Goal: Task Accomplishment & Management: Manage account settings

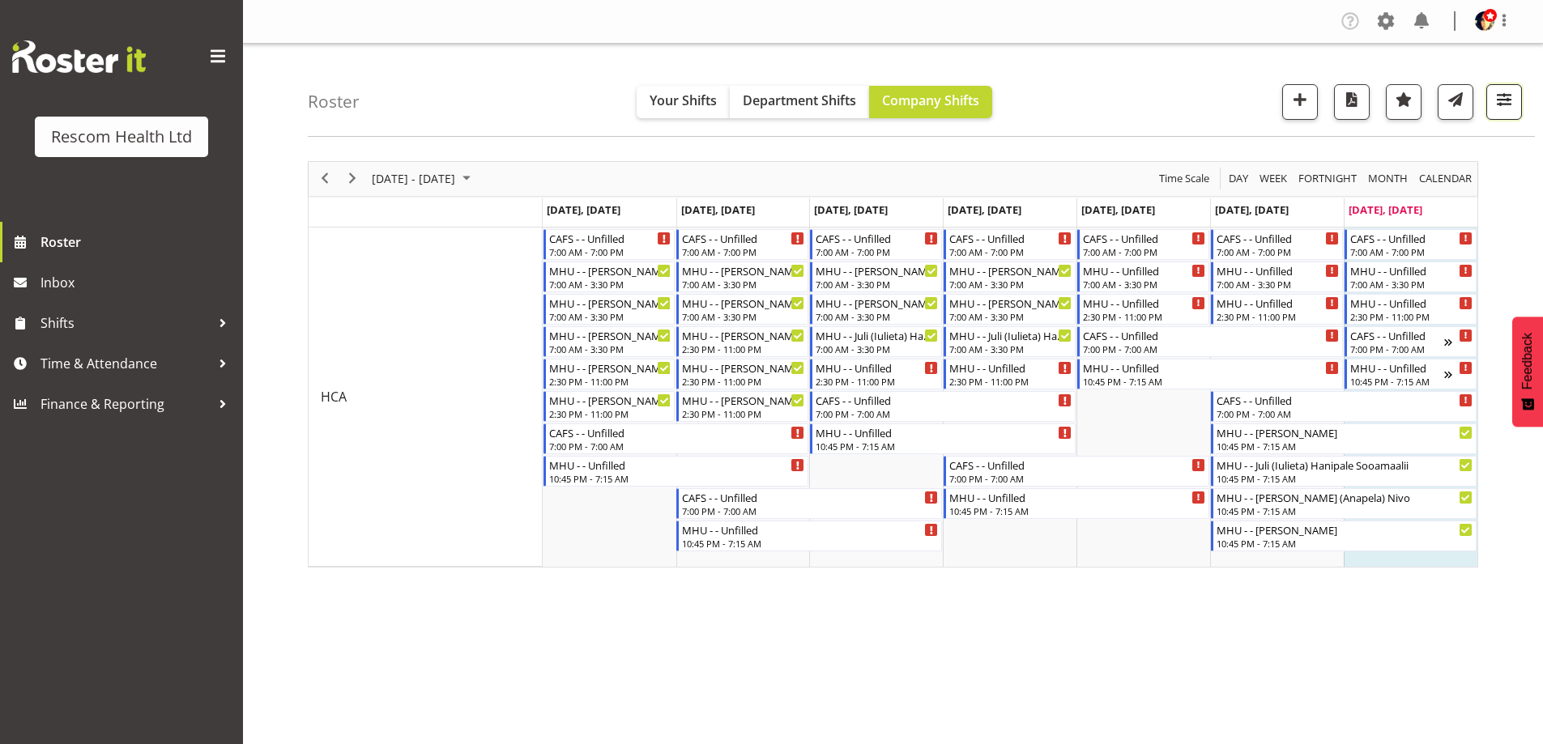
click at [1501, 111] on button "button" at bounding box center [1504, 102] width 36 height 36
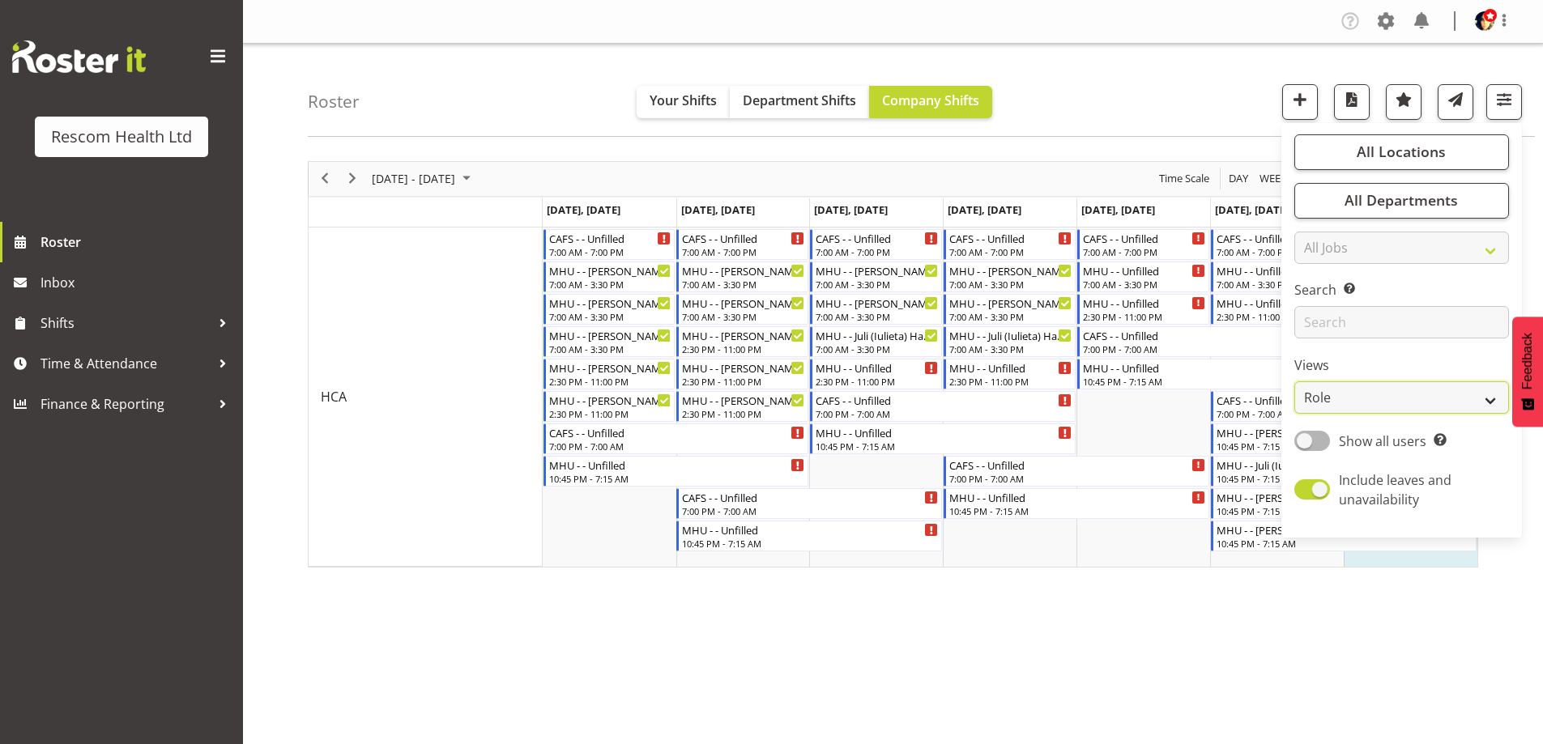
click at [1368, 399] on select "Staff Role Shift - Horizontal Shift - Vertical Staff - Location" at bounding box center [1401, 397] width 215 height 32
select select "staff"
click at [1295, 381] on select "Staff Role Shift - Horizontal Shift - Vertical Staff - Location" at bounding box center [1401, 397] width 215 height 32
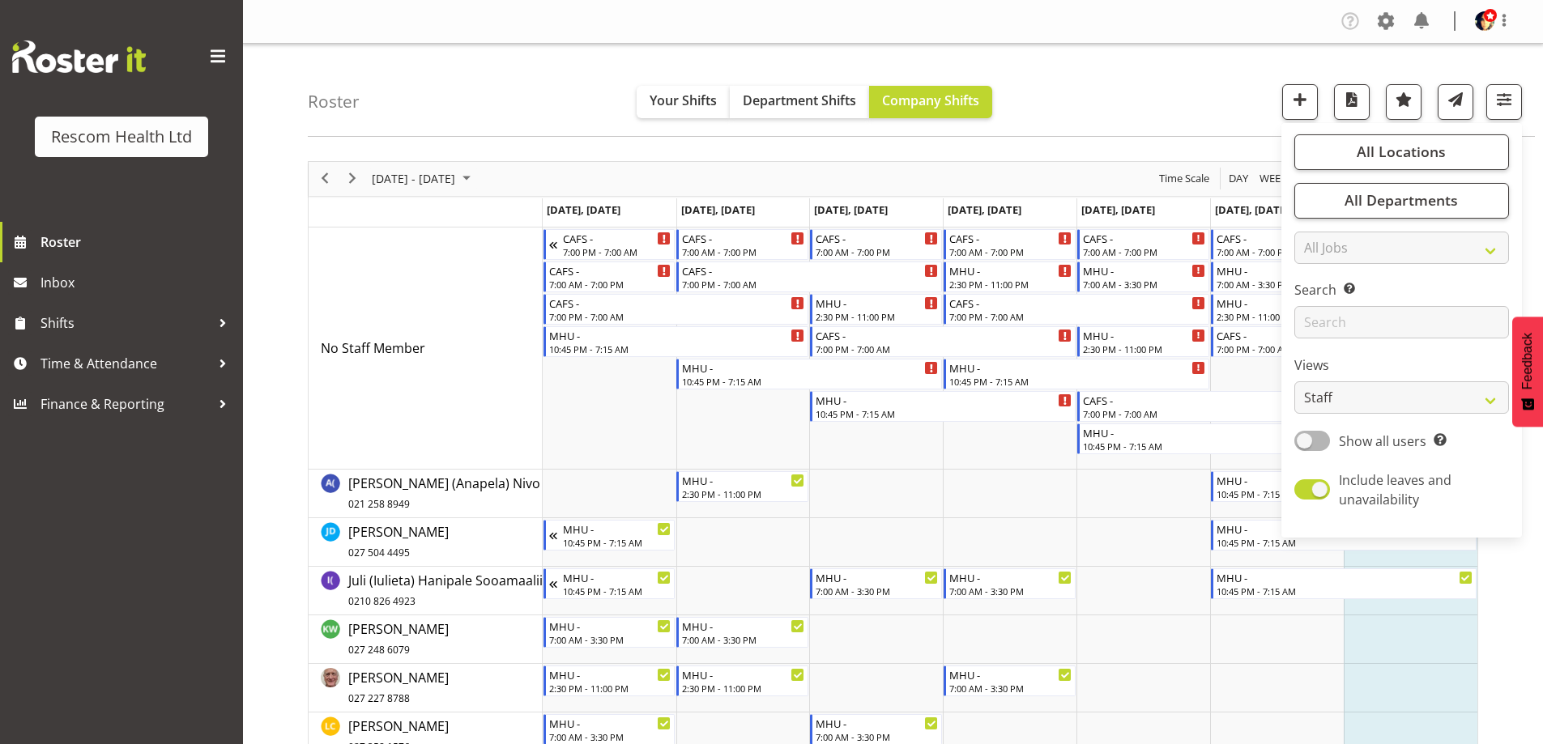
click at [1142, 91] on div "Roster Your Shifts Department Shifts Company Shifts All Locations Clear CAFS [G…" at bounding box center [921, 90] width 1227 height 93
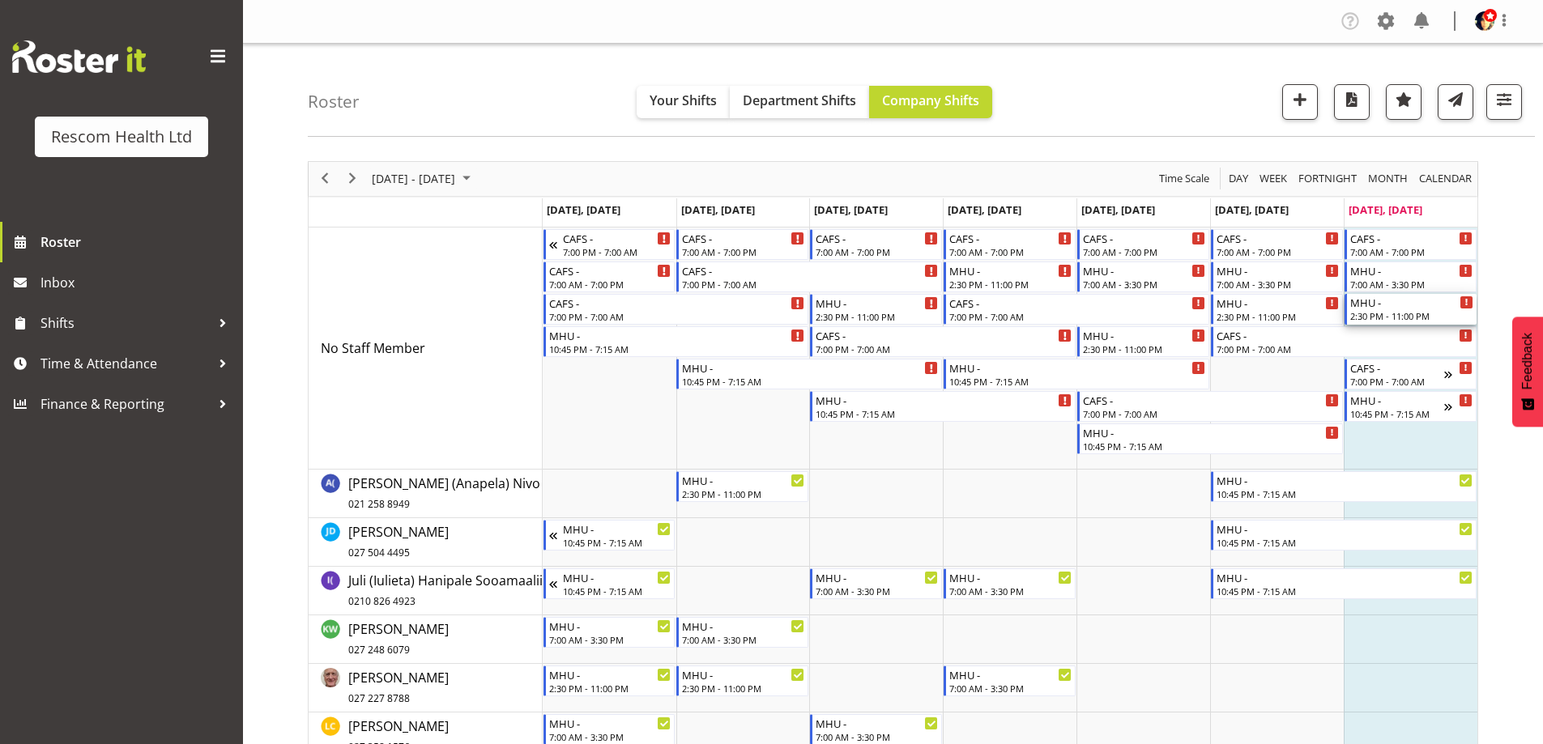
click at [1389, 306] on div "MHU -" at bounding box center [1411, 302] width 123 height 16
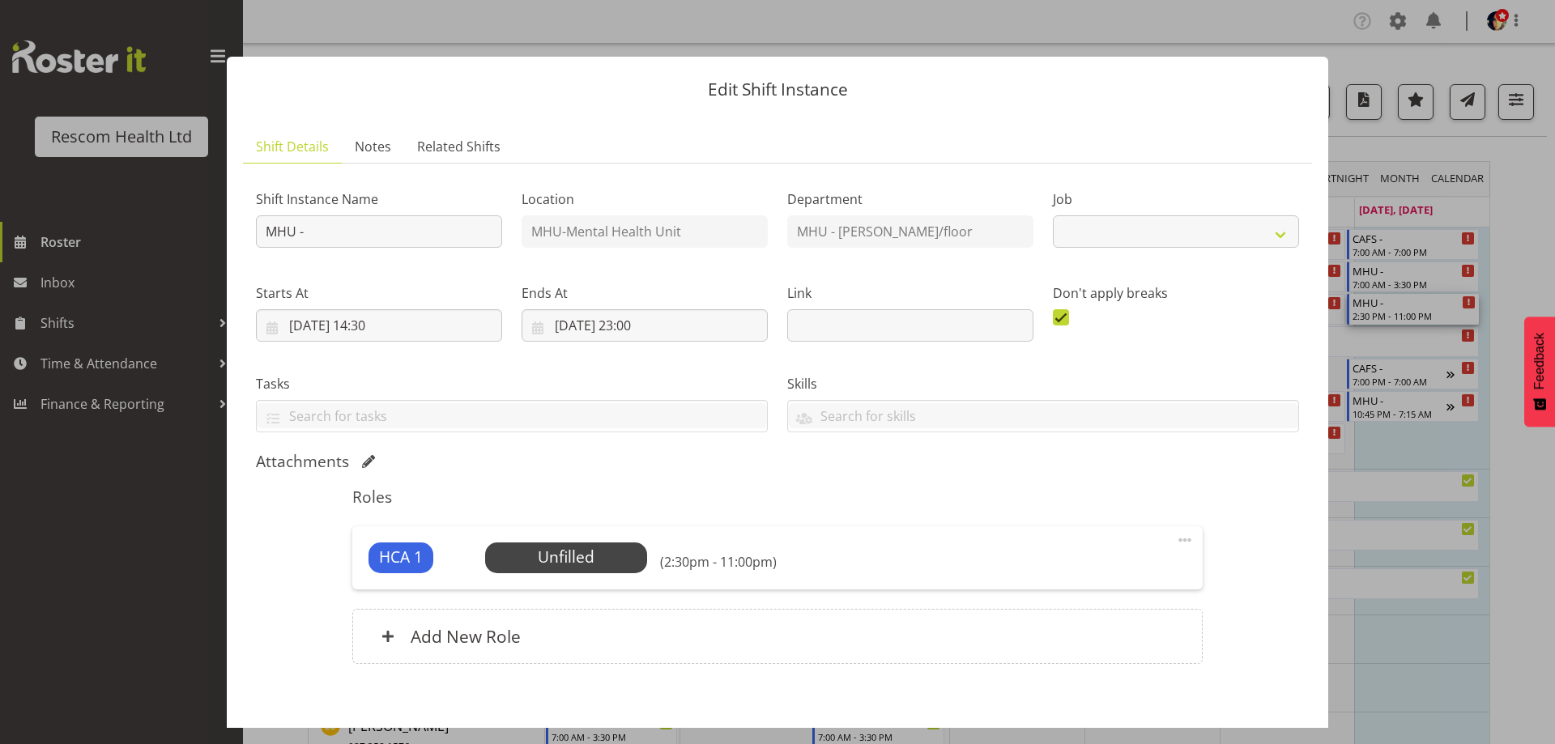
select select "4188"
click at [596, 552] on span "Select Employee" at bounding box center [565, 557] width 121 height 23
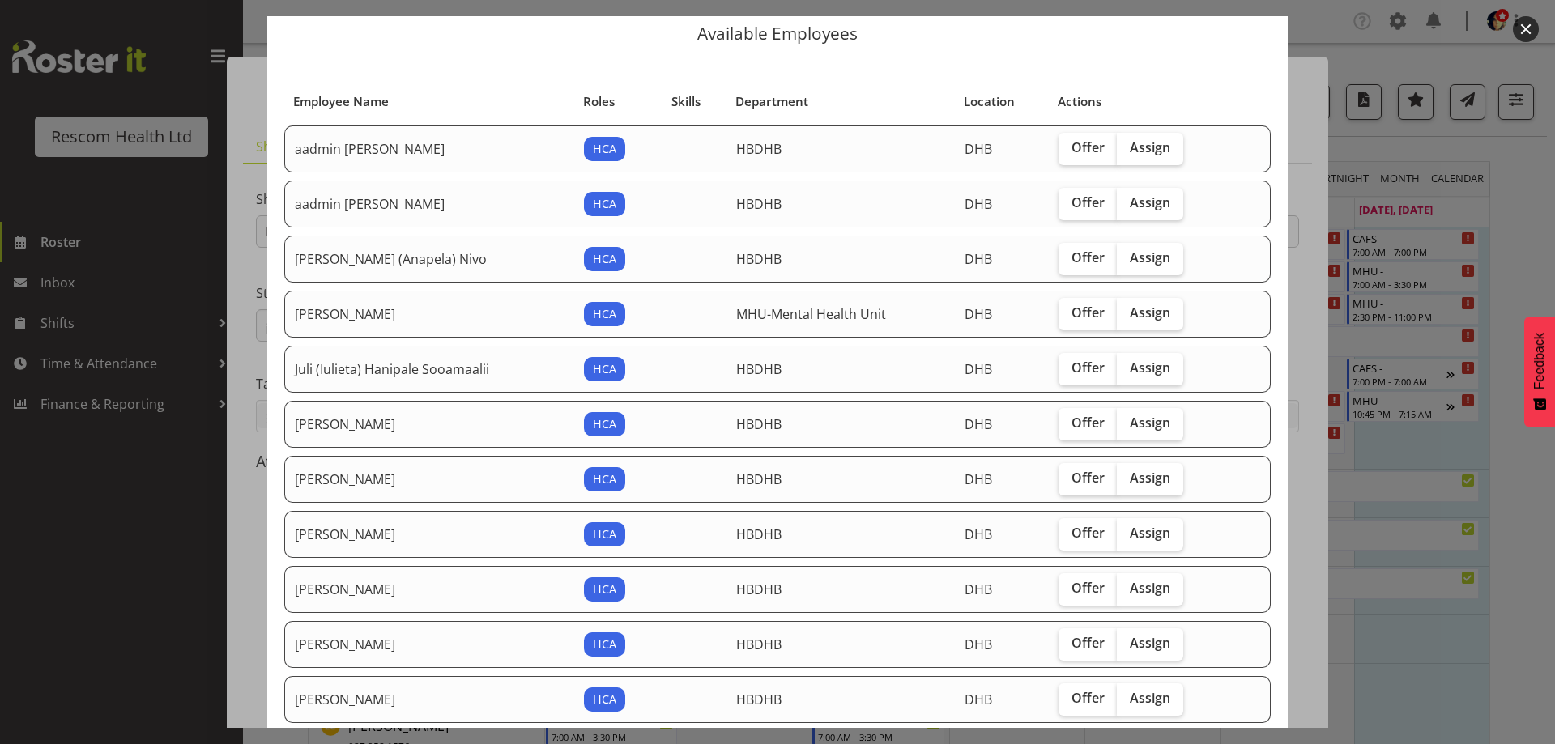
scroll to position [81, 0]
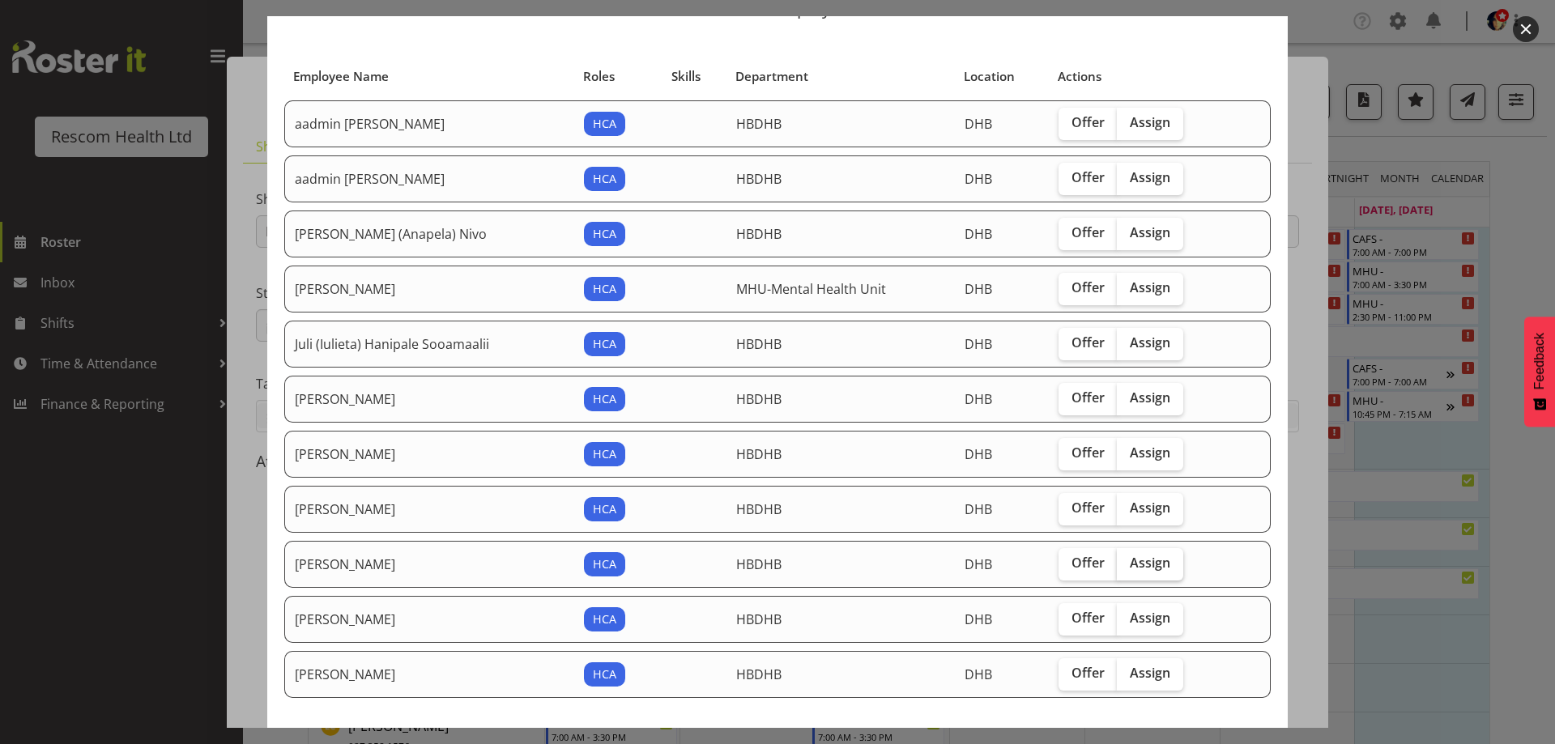
click at [1141, 565] on span "Assign" at bounding box center [1150, 563] width 40 height 16
click at [1127, 565] on input "Assign" at bounding box center [1122, 563] width 11 height 11
checkbox input "true"
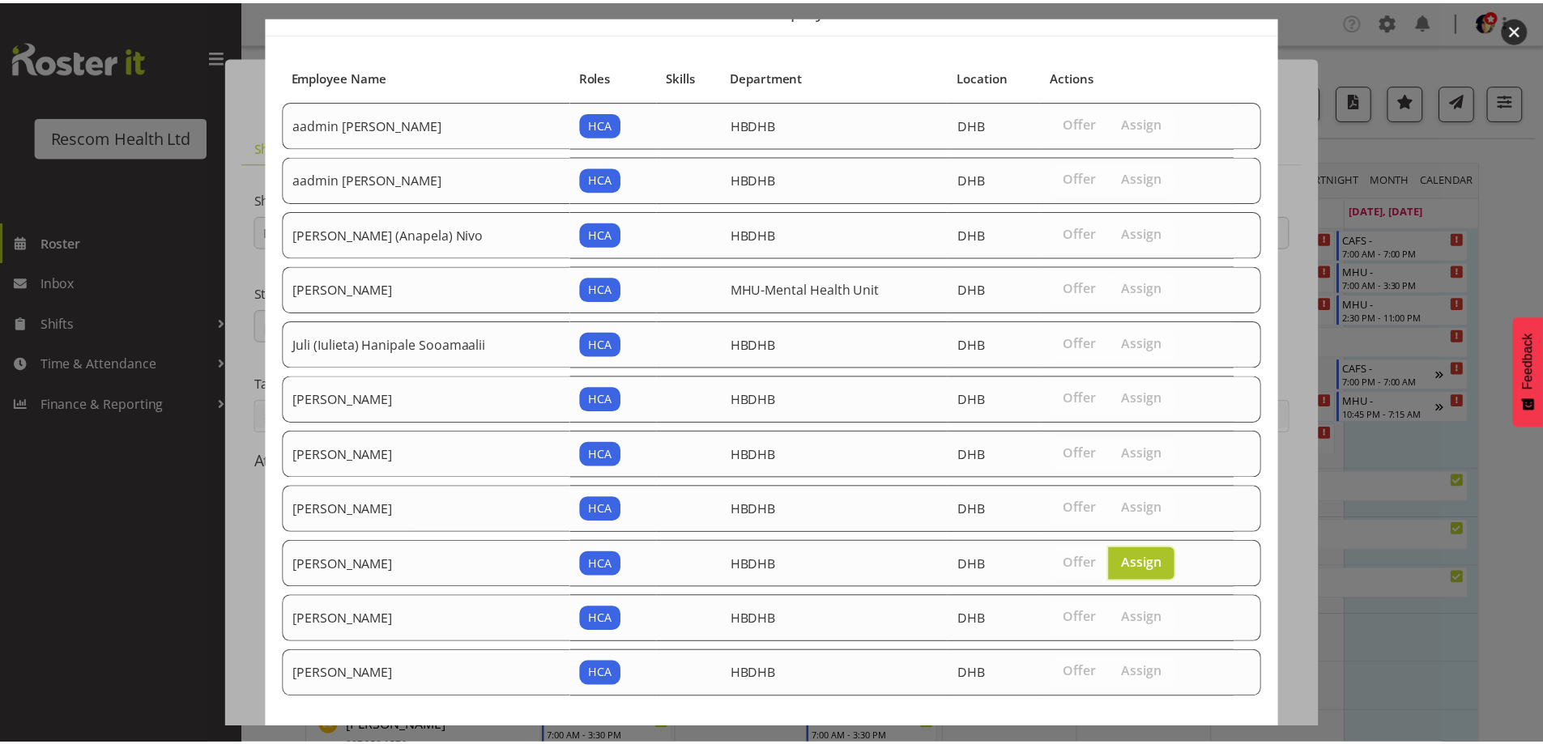
scroll to position [152, 0]
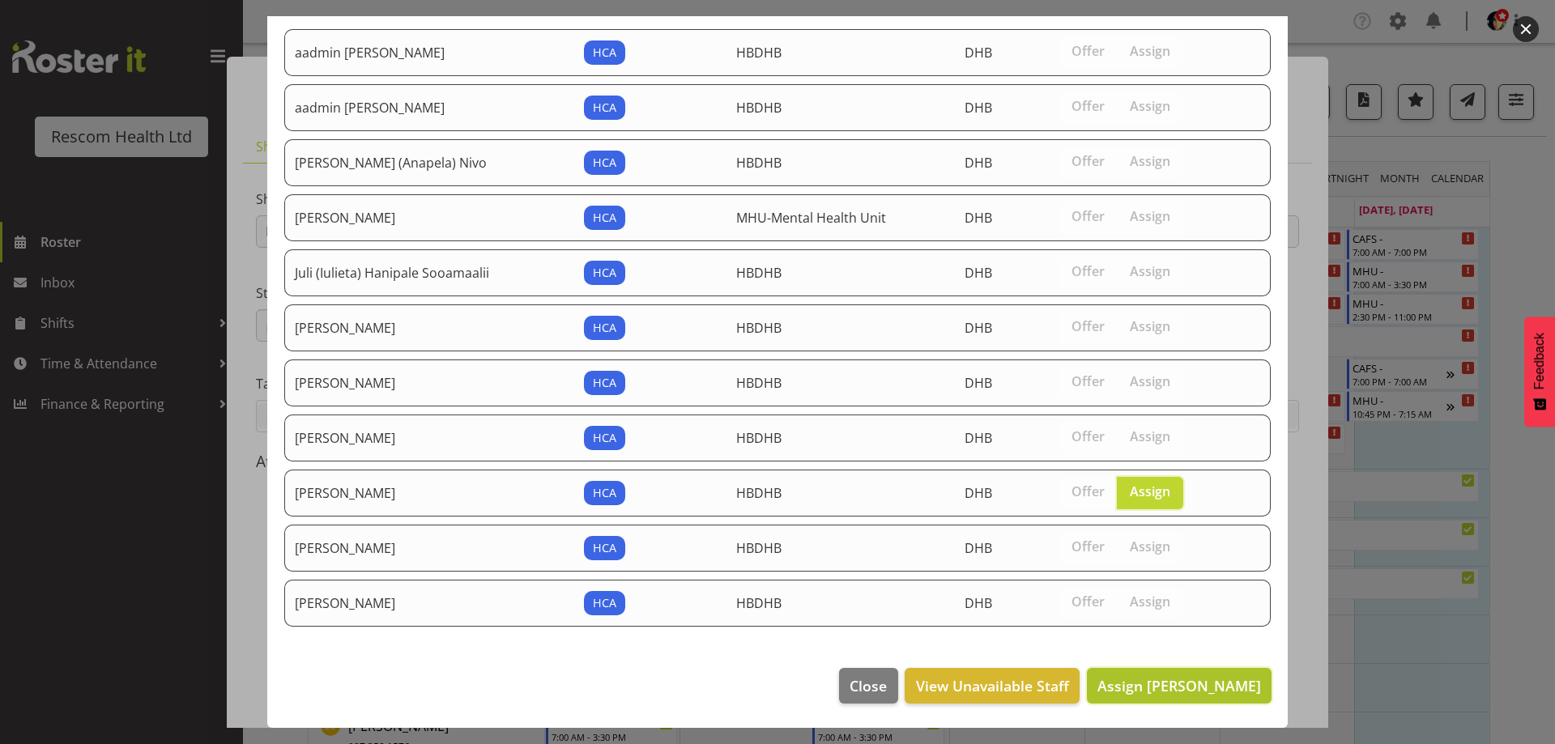
click at [1154, 679] on span "Assign [PERSON_NAME]" at bounding box center [1179, 685] width 164 height 19
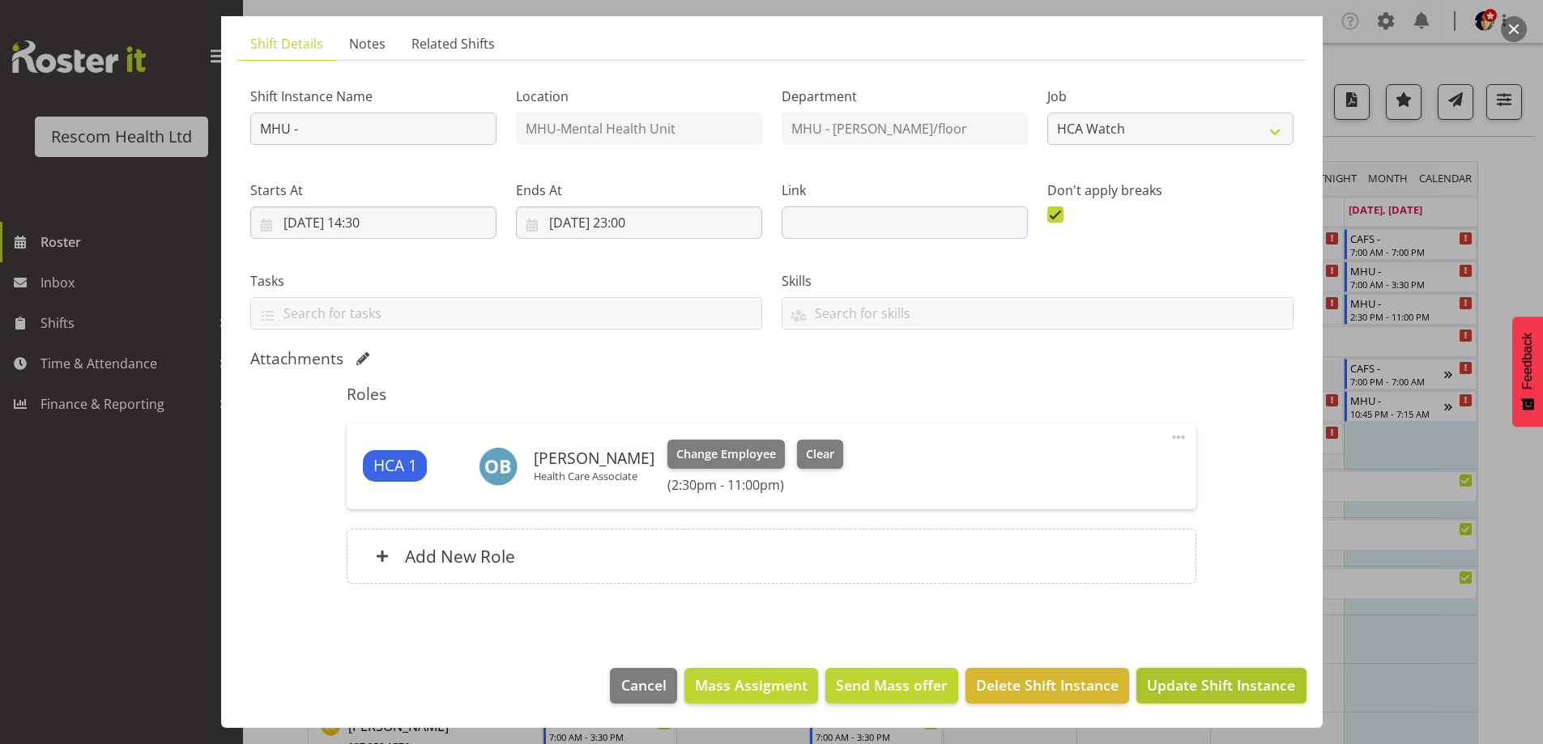
click at [1211, 683] on span "Update Shift Instance" at bounding box center [1221, 685] width 148 height 21
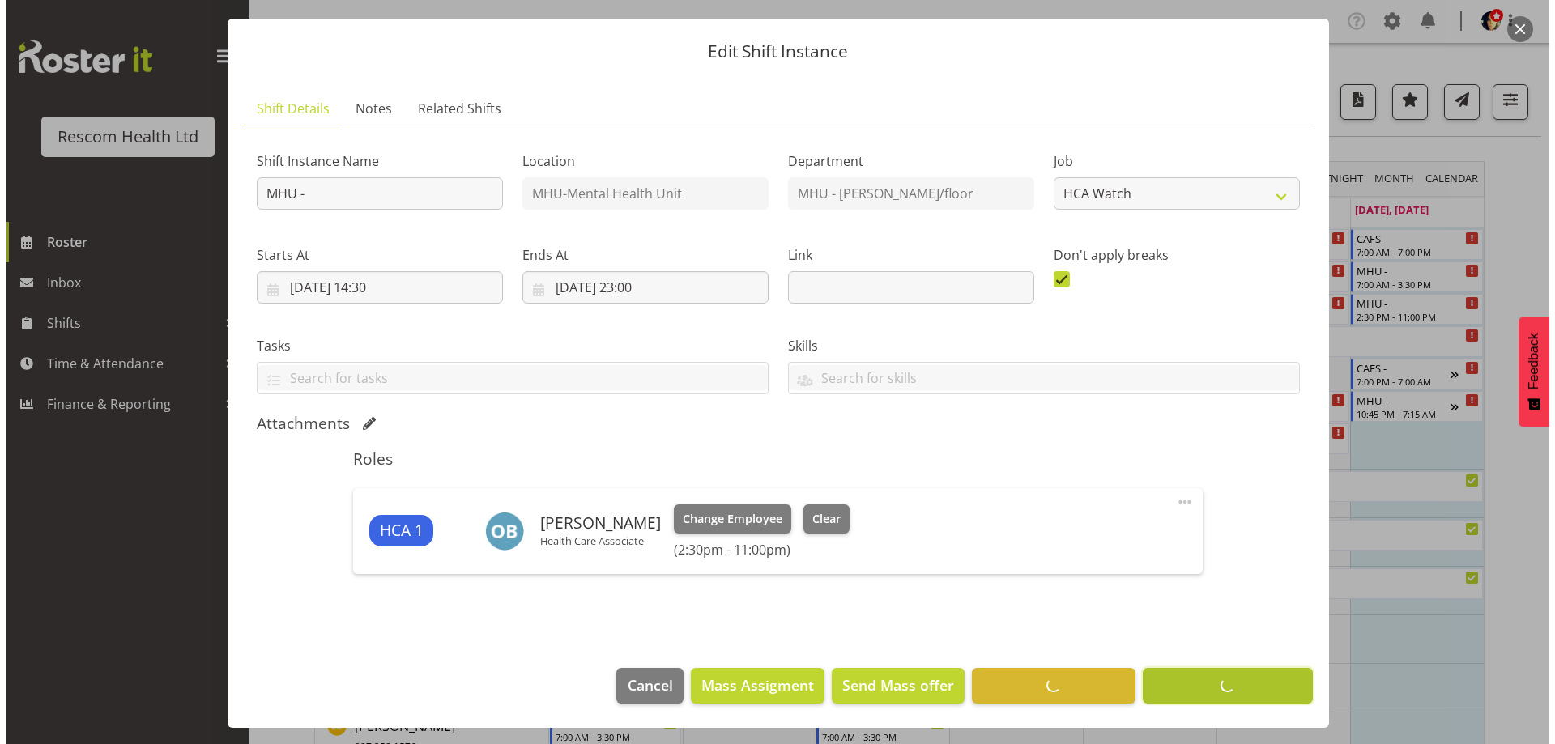
scroll to position [38, 0]
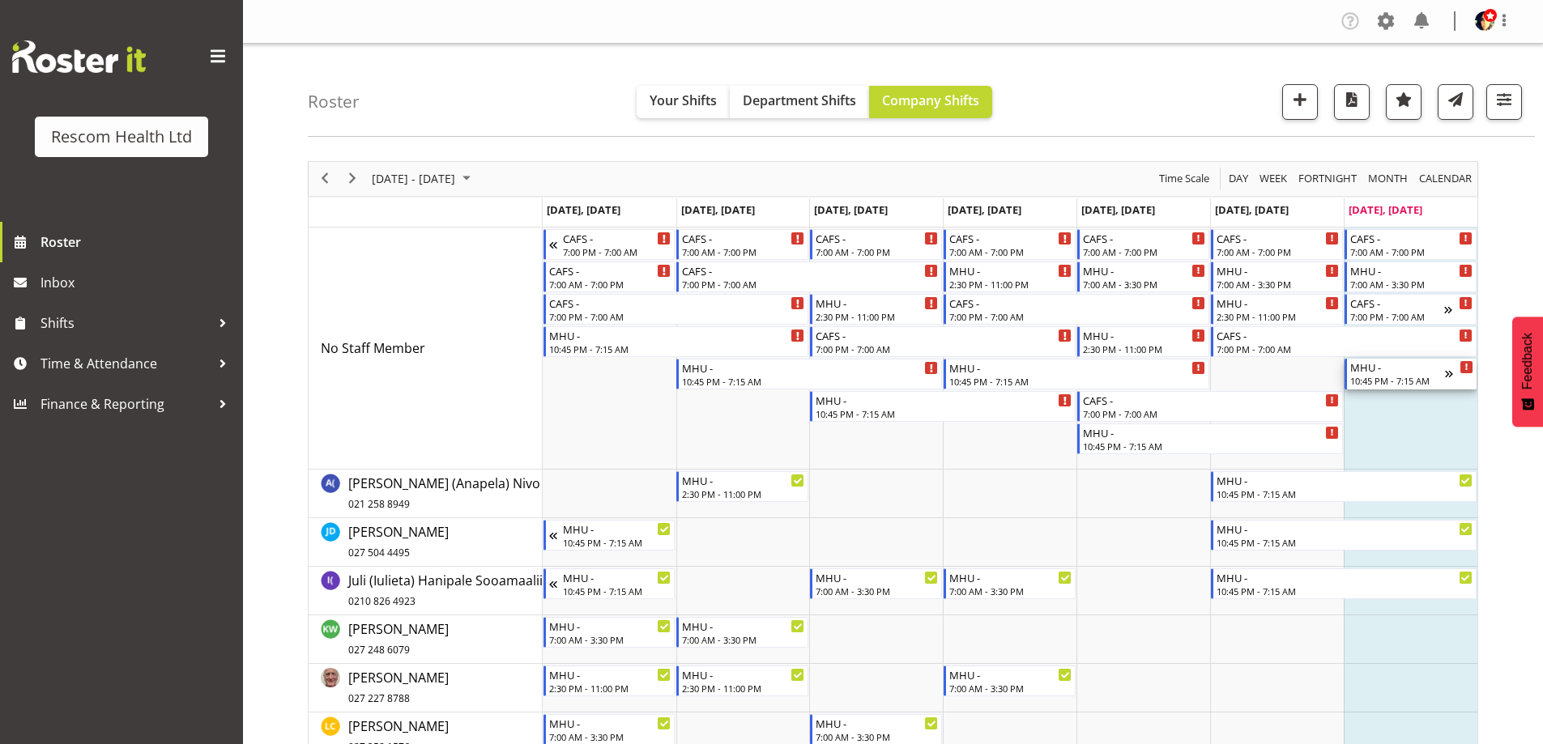
click at [1405, 383] on div "10:45 PM - 7:15 AM" at bounding box center [1397, 380] width 95 height 13
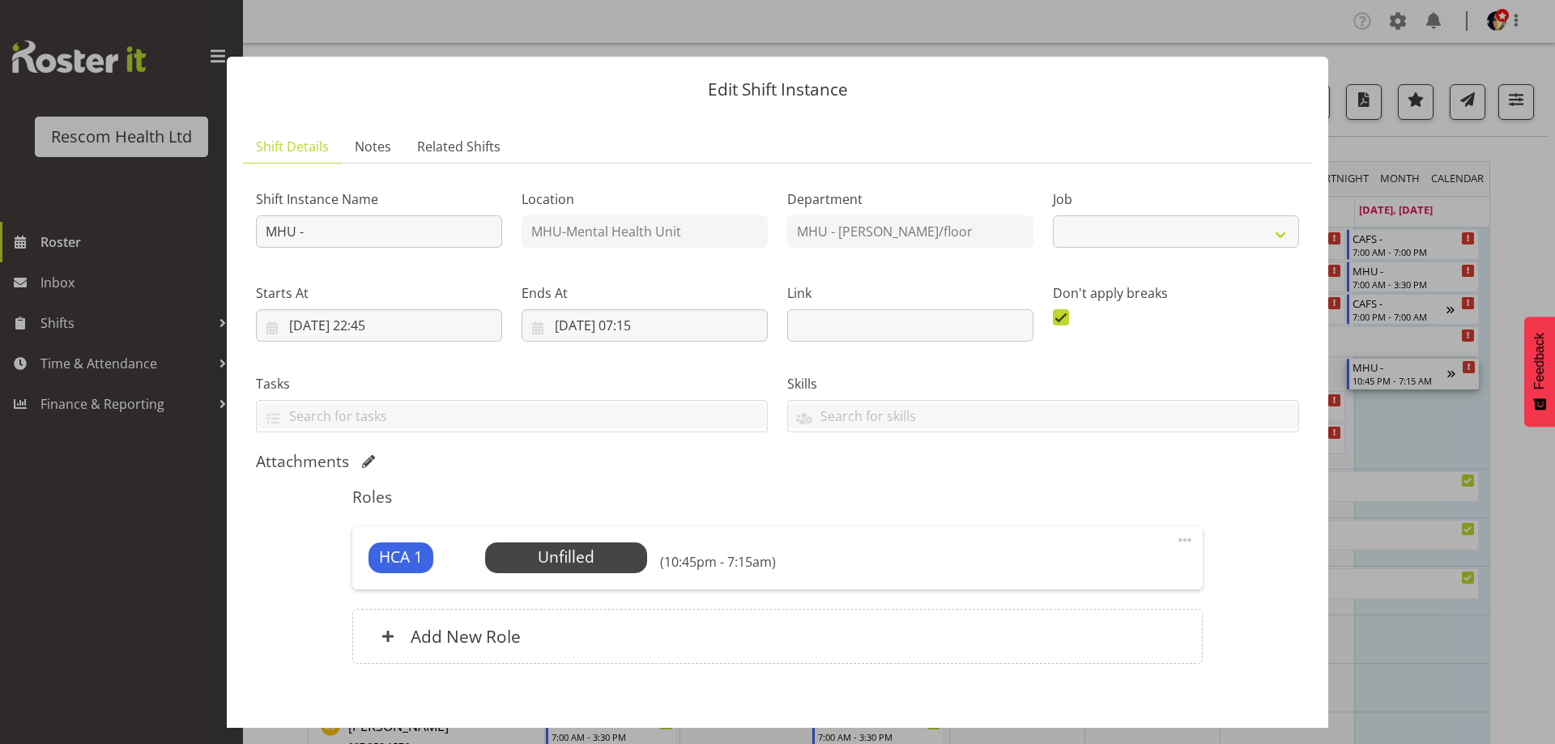
select select "4188"
click at [576, 553] on span "Select Employee" at bounding box center [565, 557] width 121 height 23
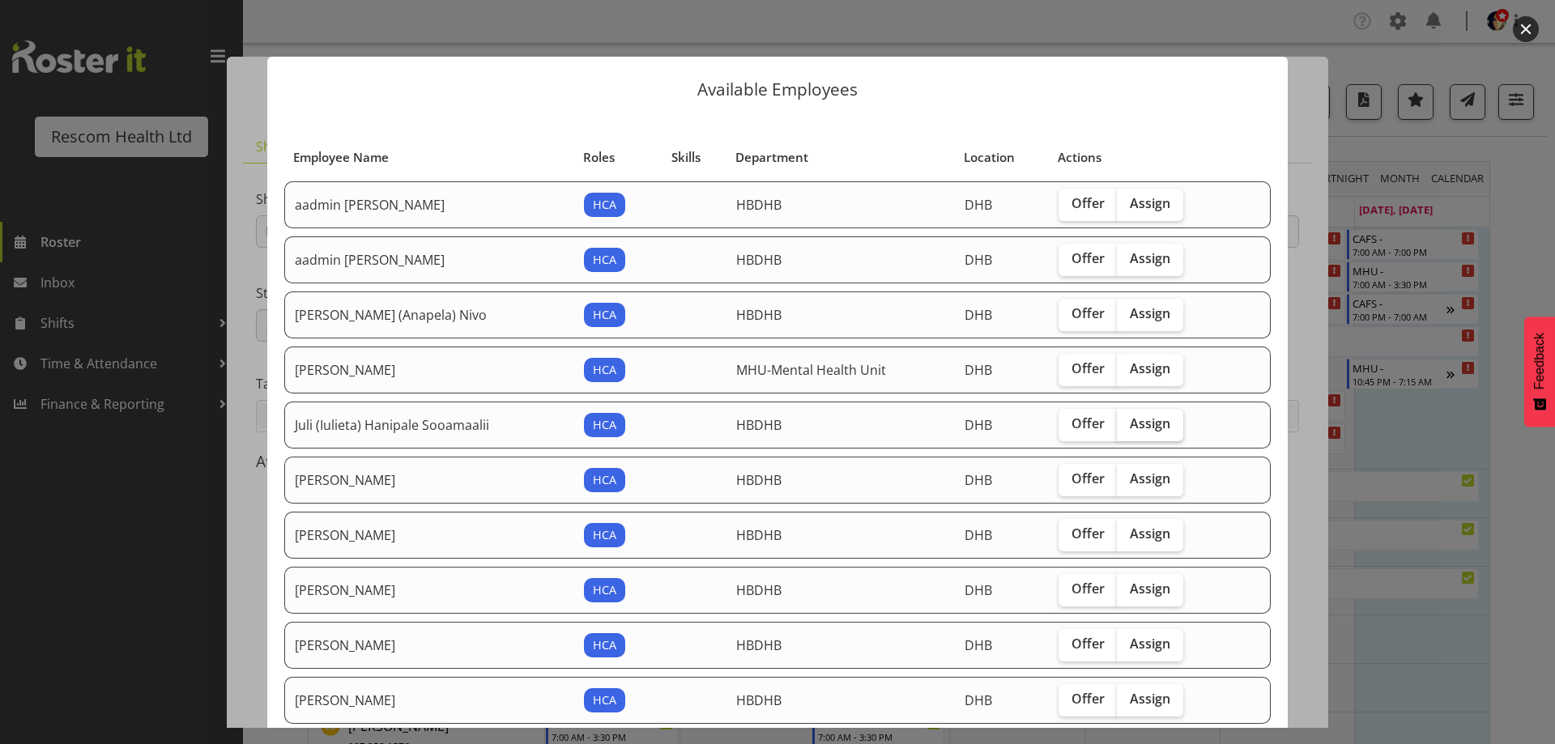
click at [1156, 419] on span "Assign" at bounding box center [1150, 423] width 40 height 16
click at [1127, 419] on input "Assign" at bounding box center [1122, 424] width 11 height 11
checkbox input "true"
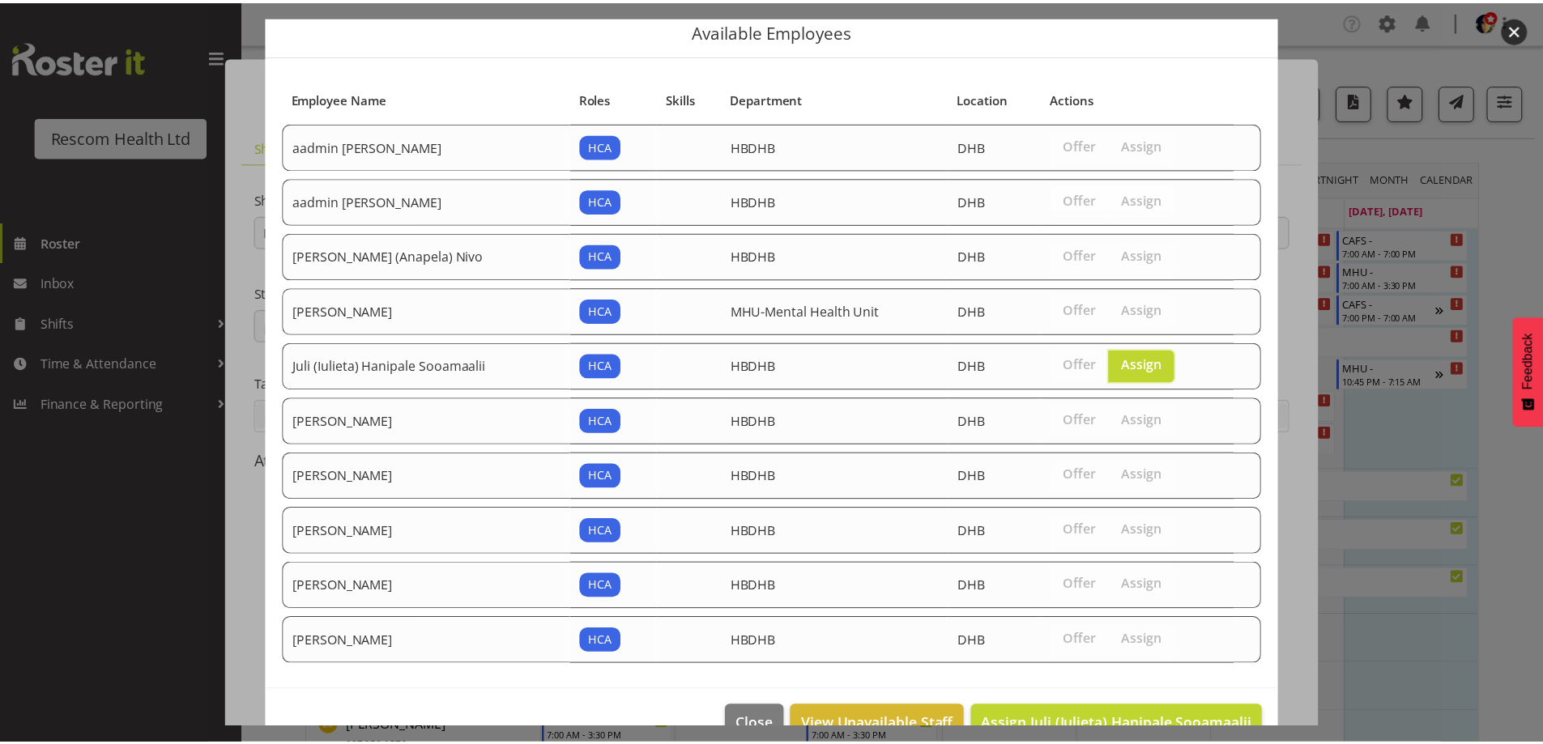
scroll to position [97, 0]
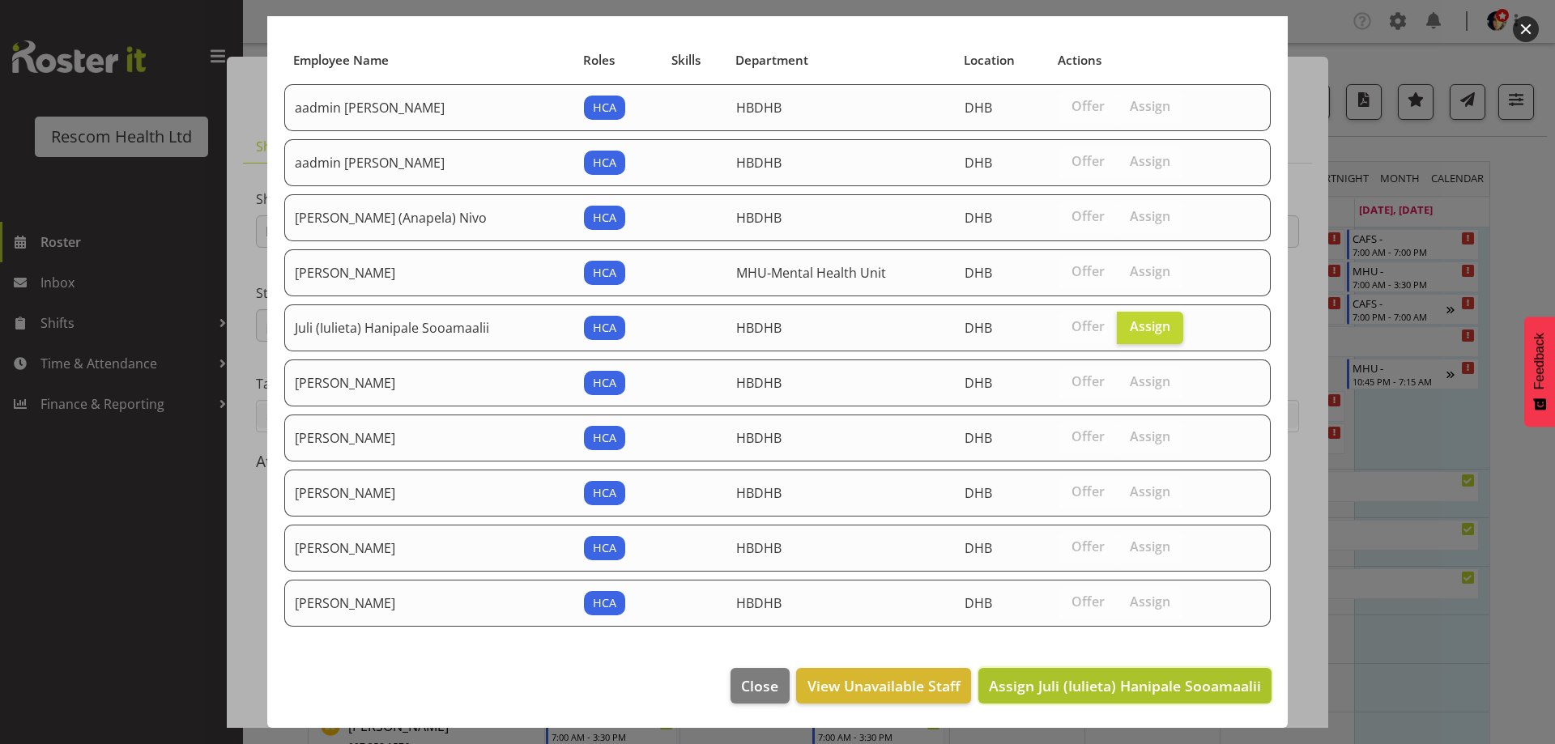
click at [1170, 683] on span "Assign Juli (Iulieta) Hanipale Sooamaalii" at bounding box center [1125, 685] width 272 height 19
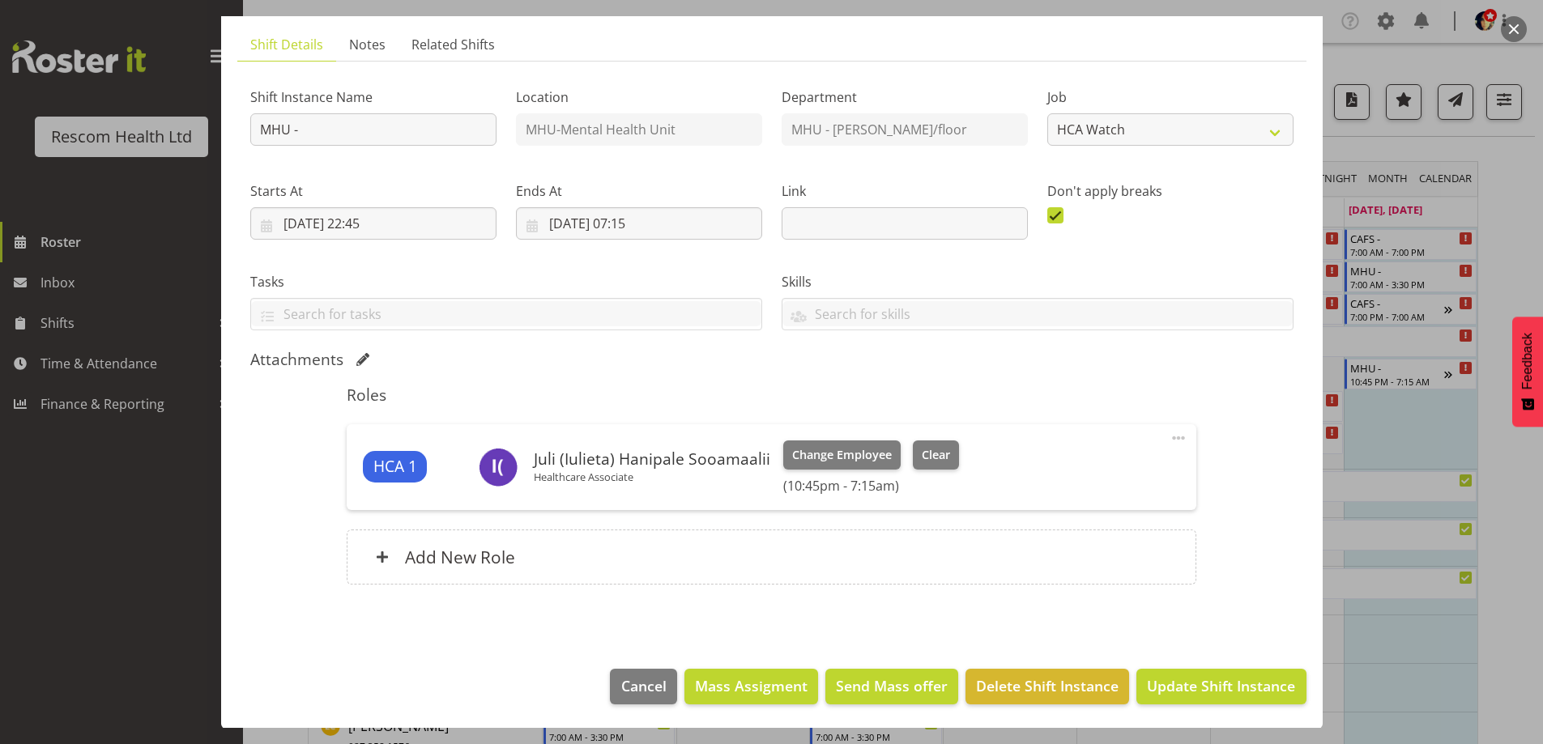
scroll to position [103, 0]
click at [487, 556] on h6 "Add New Role" at bounding box center [460, 556] width 110 height 21
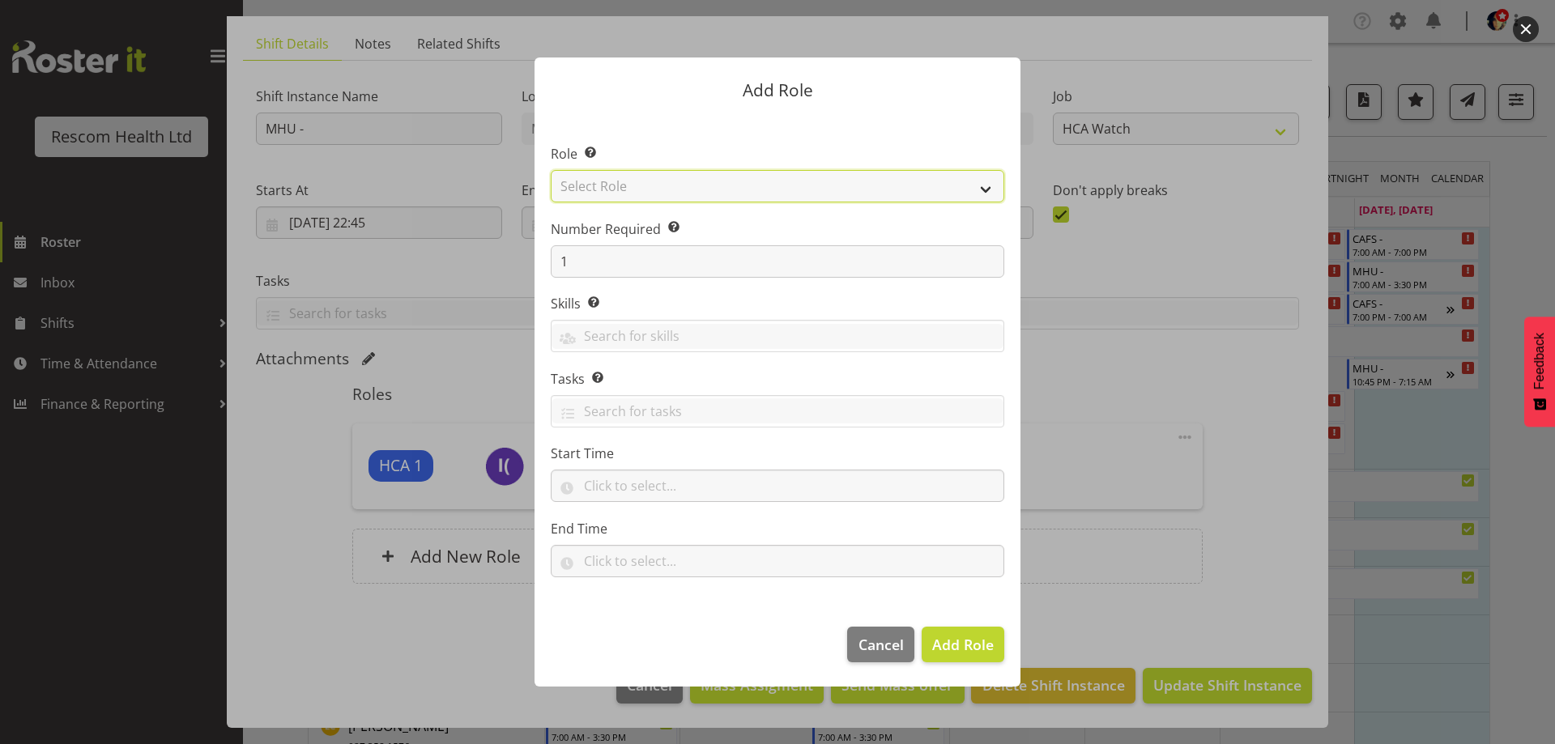
drag, startPoint x: 622, startPoint y: 186, endPoint x: 619, endPoint y: 197, distance: 10.8
click at [622, 185] on select "Select Role HCA" at bounding box center [777, 186] width 453 height 32
select select "1100"
click at [551, 170] on select "Select Role HCA" at bounding box center [777, 186] width 453 height 32
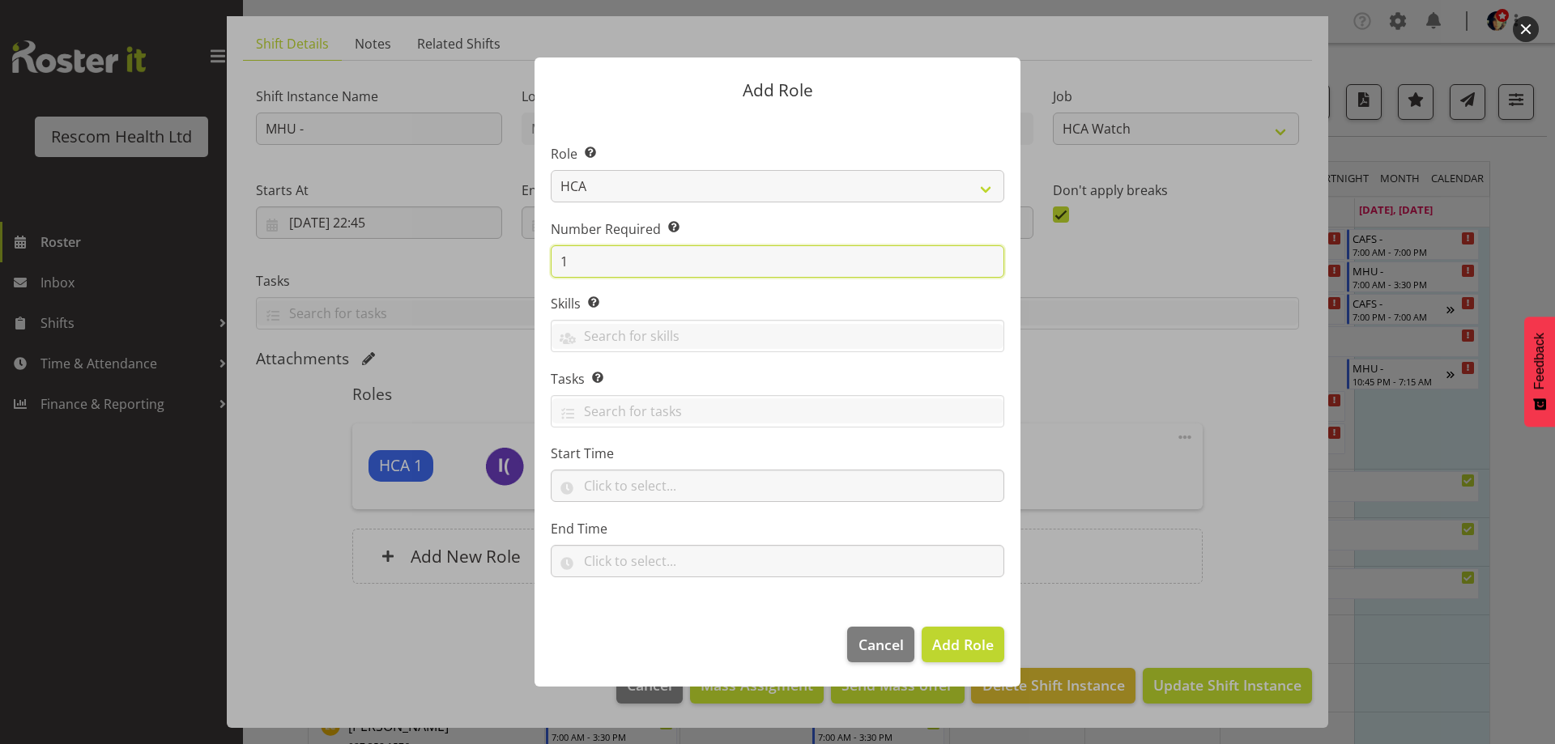
drag, startPoint x: 595, startPoint y: 254, endPoint x: 492, endPoint y: 269, distance: 103.9
click at [492, 269] on form "Add Role Role Select the role you wish to add to the shift. HCA Number Required…" at bounding box center [777, 372] width 777 height 710
type input "2"
click at [933, 638] on span "Add 2 Roles" at bounding box center [953, 644] width 81 height 19
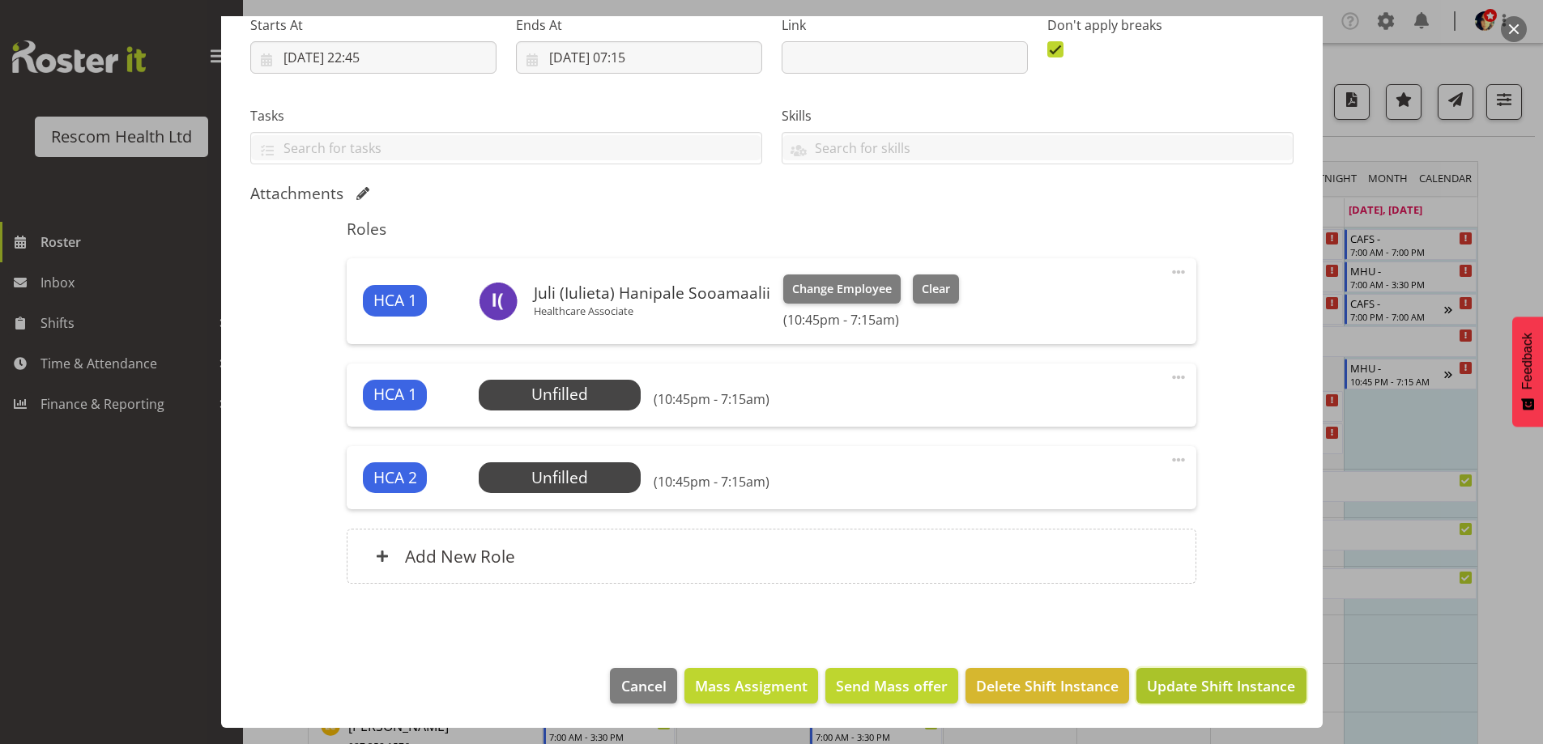
click at [1212, 686] on span "Update Shift Instance" at bounding box center [1221, 685] width 148 height 21
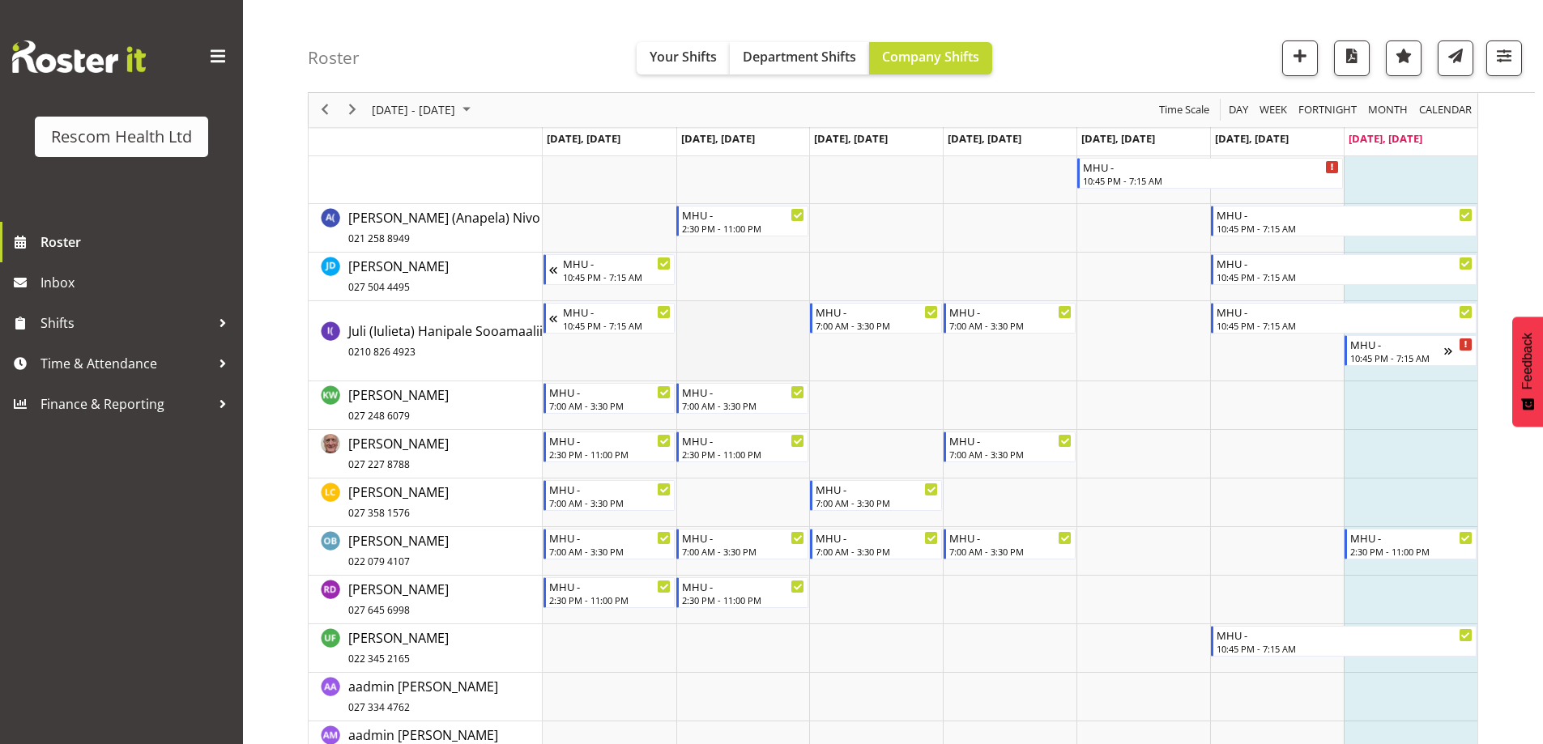
scroll to position [243, 0]
